Goal: Task Accomplishment & Management: Manage account settings

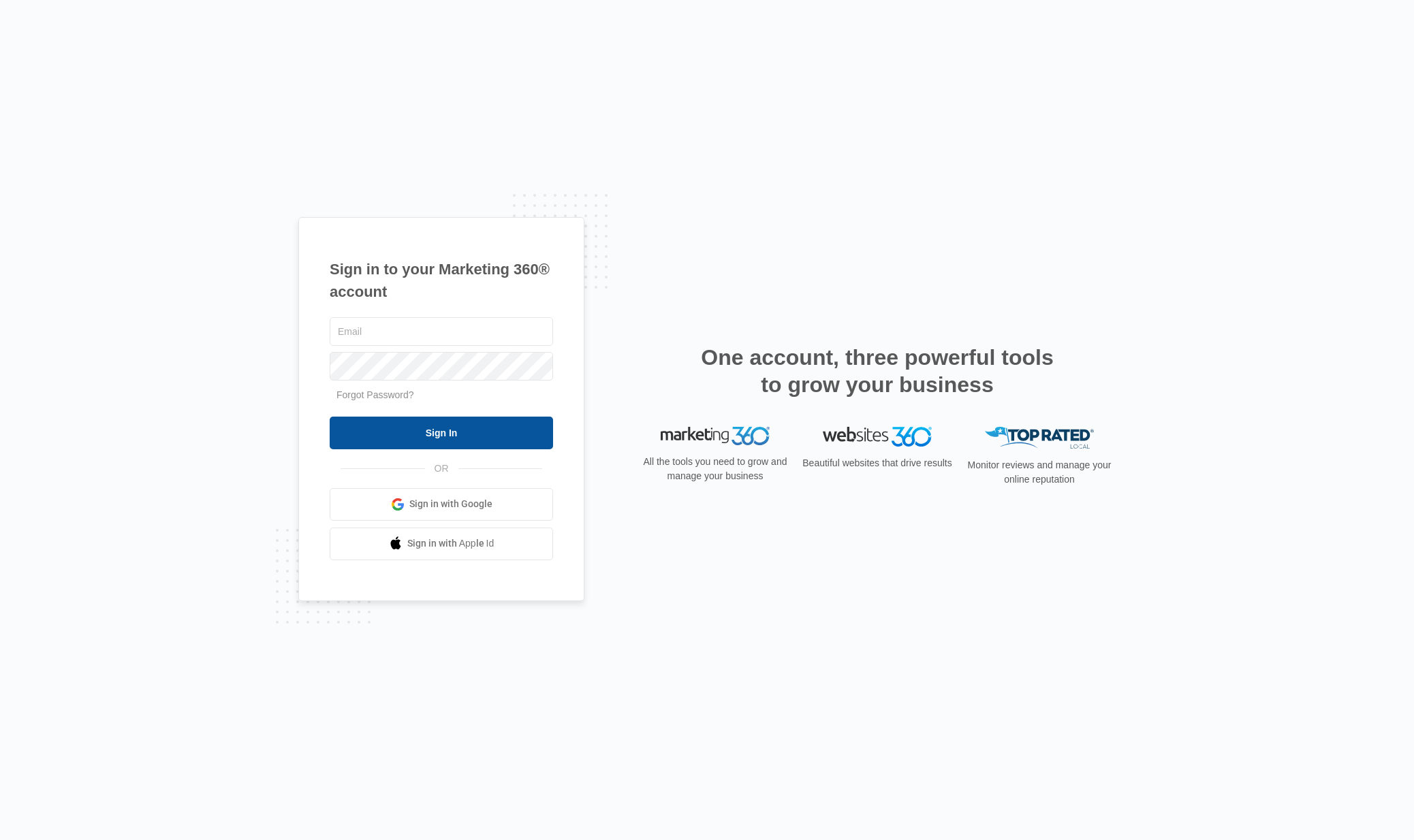
type input "[EMAIL_ADDRESS][DOMAIN_NAME]"
click at [458, 437] on input "Sign In" at bounding box center [441, 433] width 224 height 32
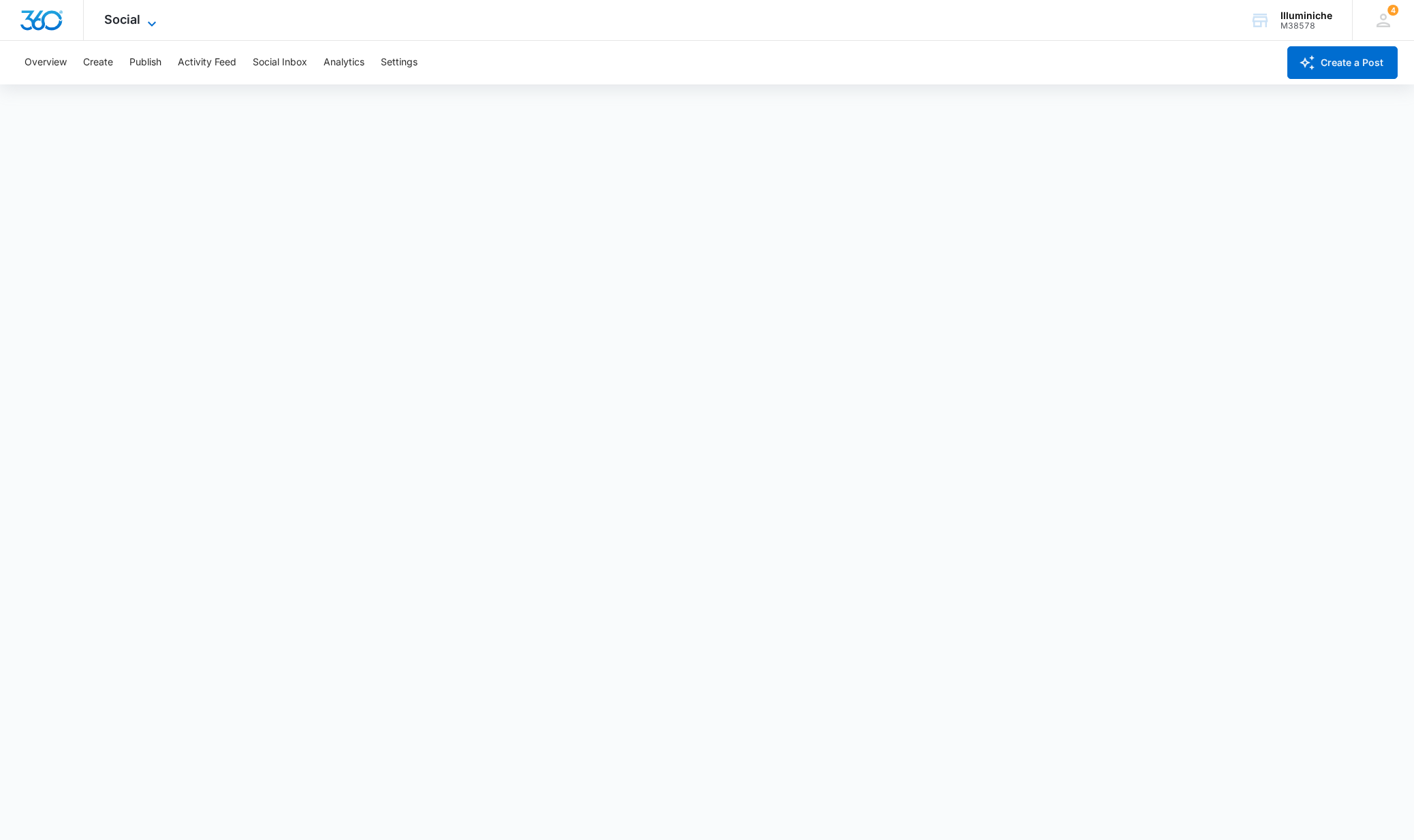
click at [124, 22] on span "Social" at bounding box center [122, 19] width 36 height 15
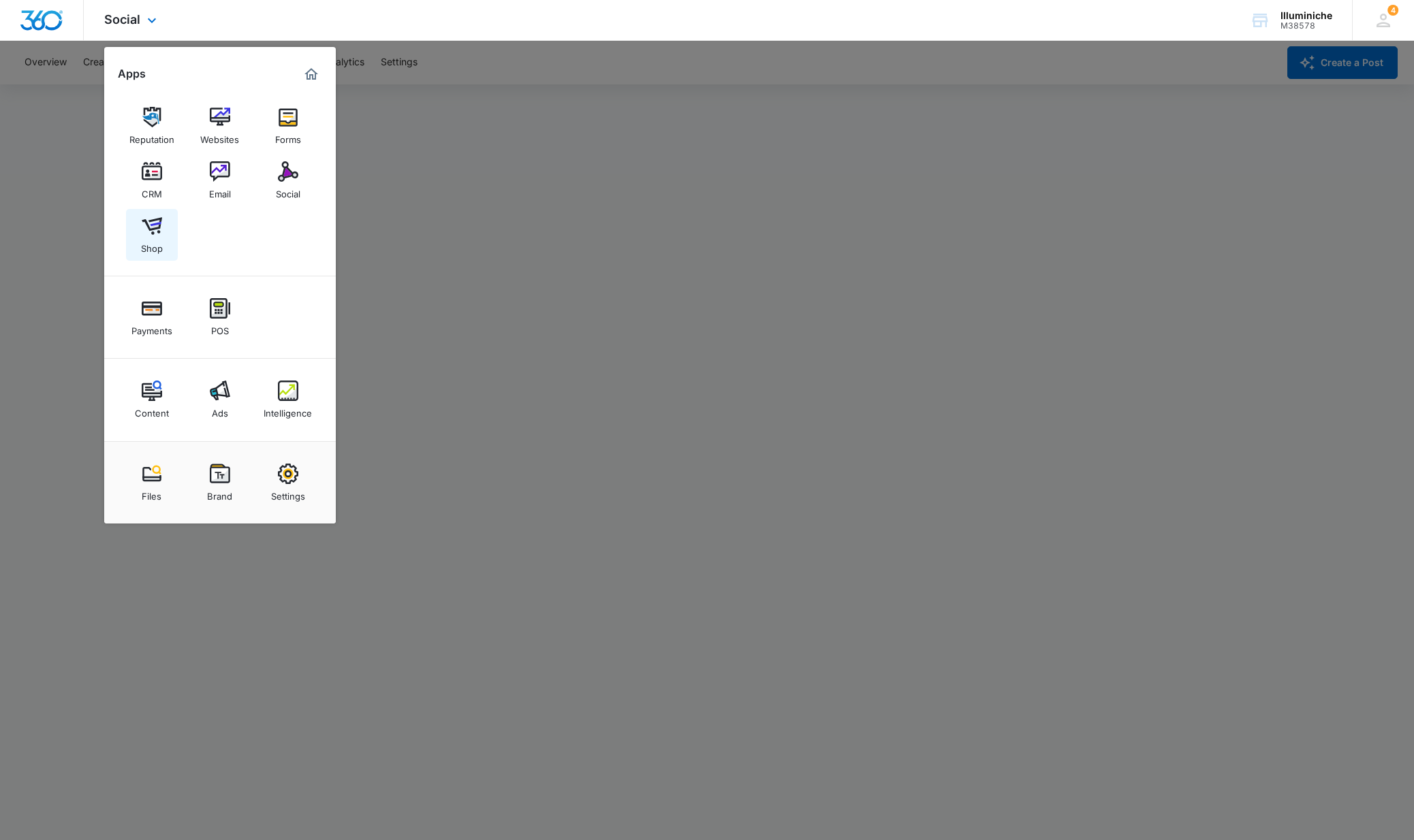
click at [151, 228] on img at bounding box center [152, 226] width 20 height 20
